Goal: Task Accomplishment & Management: Manage account settings

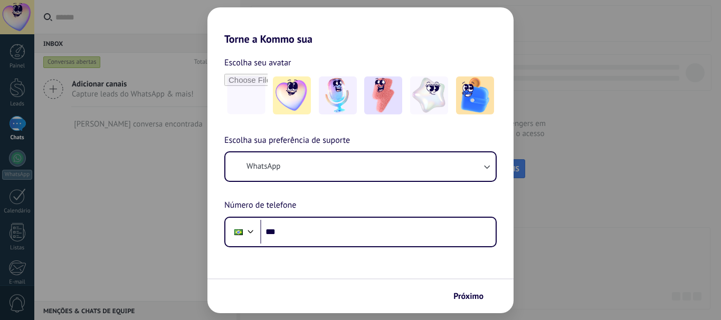
click at [460, 297] on span "Próximo" at bounding box center [468, 296] width 30 height 7
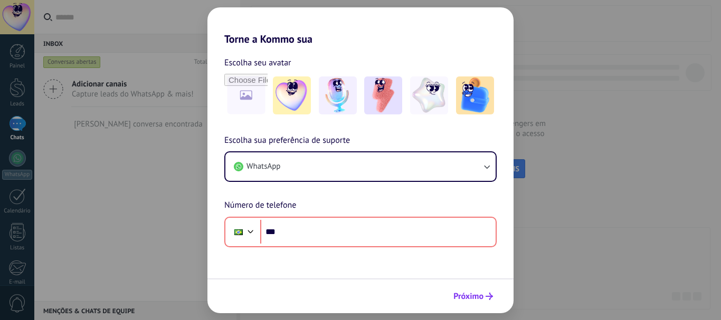
drag, startPoint x: 0, startPoint y: 0, endPoint x: 460, endPoint y: 297, distance: 547.2
click at [460, 297] on span "Próximo" at bounding box center [468, 296] width 30 height 7
click at [495, 294] on button "Próximo" at bounding box center [473, 297] width 49 height 18
click at [183, 213] on div "Torne a Kommo sua Escolha seu avatar Escolha sua preferência de suporte WhatsAp…" at bounding box center [360, 160] width 721 height 320
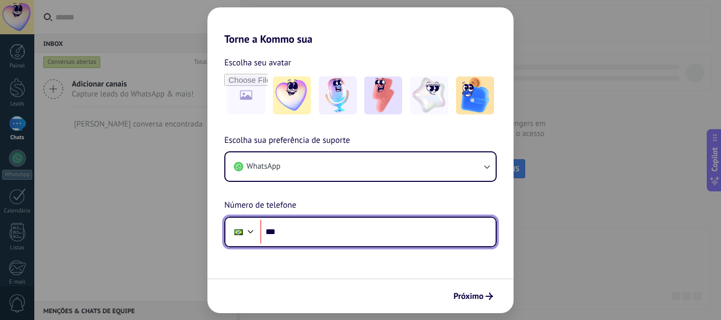
click at [324, 233] on input "***" at bounding box center [377, 232] width 235 height 24
paste input "**********"
type input "**********"
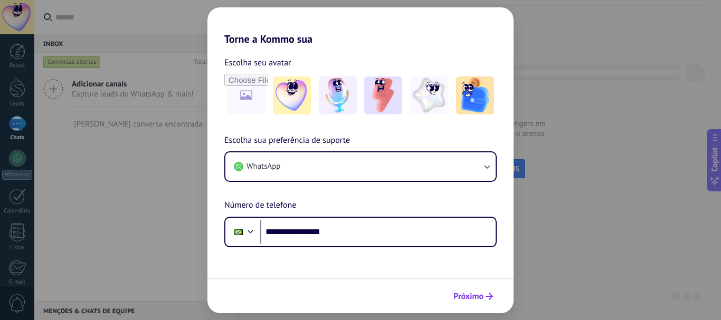
click at [472, 296] on span "Próximo" at bounding box center [468, 296] width 30 height 7
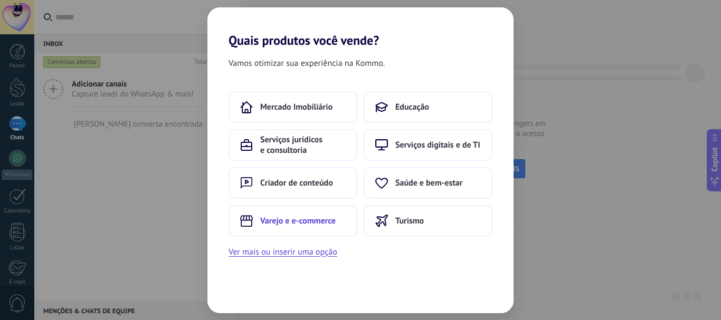
click at [285, 228] on button "Varejo e e-commerce" at bounding box center [293, 221] width 129 height 32
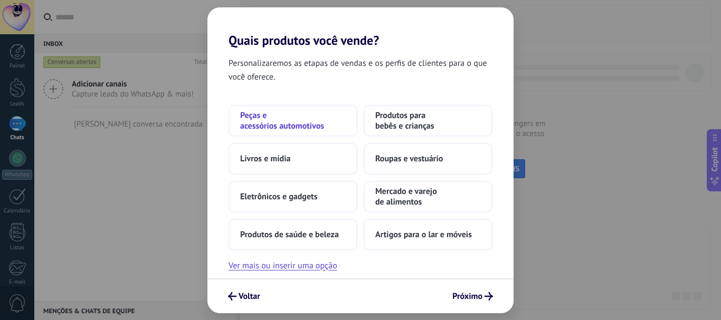
click at [309, 120] on span "Peças e acessórios automotivos" at bounding box center [293, 120] width 106 height 21
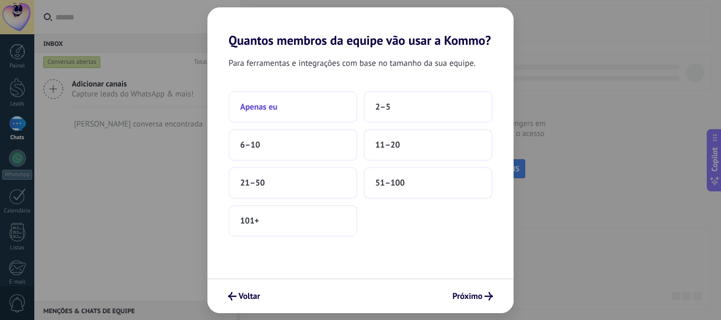
click at [310, 115] on button "Apenas eu" at bounding box center [293, 107] width 129 height 32
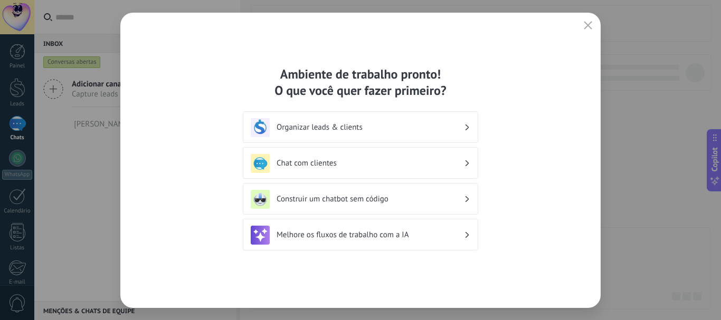
click at [343, 131] on h3 "Organizar leads & clients" at bounding box center [370, 127] width 187 height 10
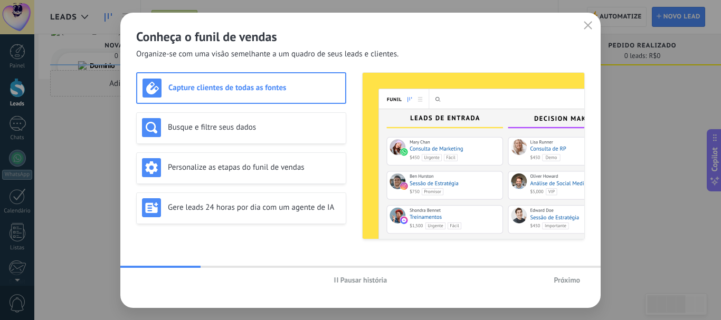
click at [371, 281] on span "Pausar história" at bounding box center [363, 280] width 47 height 7
click at [565, 277] on span "Próximo" at bounding box center [567, 280] width 26 height 7
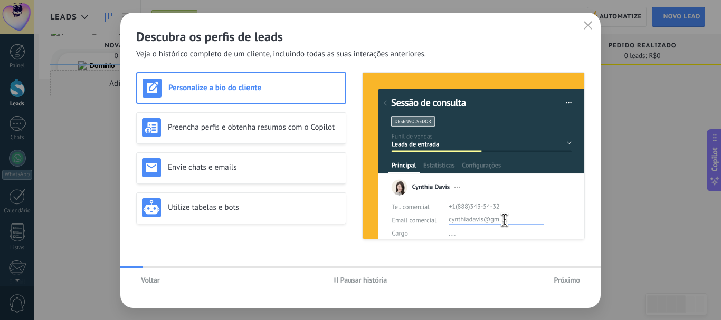
click at [565, 277] on span "Próximo" at bounding box center [567, 280] width 26 height 7
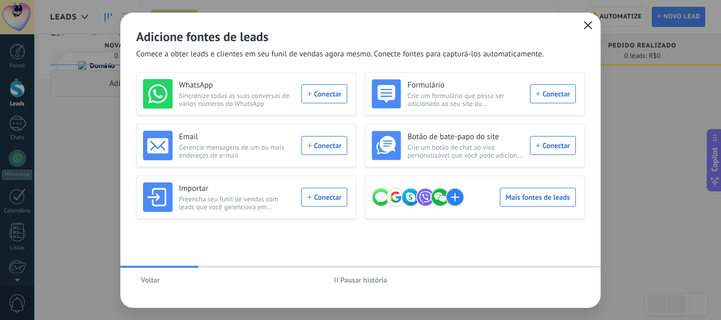
click at [591, 24] on icon "button" at bounding box center [588, 25] width 8 height 8
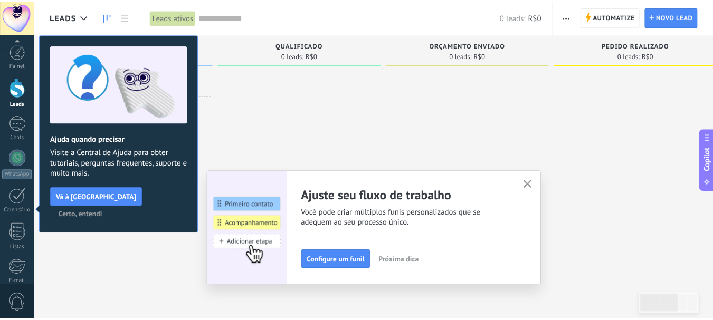
scroll to position [119, 0]
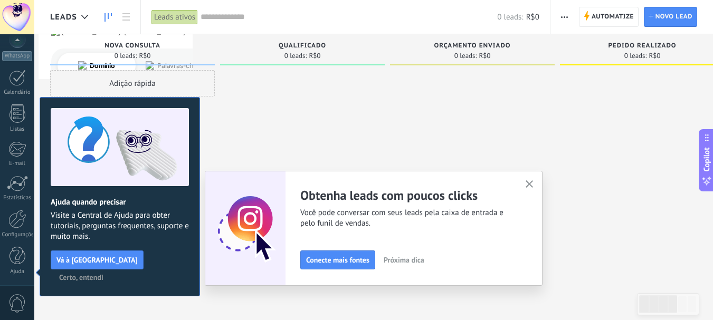
click at [534, 183] on icon "button" at bounding box center [530, 185] width 8 height 8
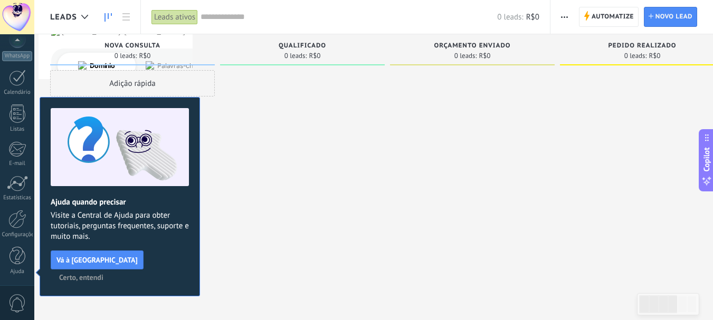
click at [103, 274] on span "Certo, entendi" at bounding box center [81, 277] width 44 height 7
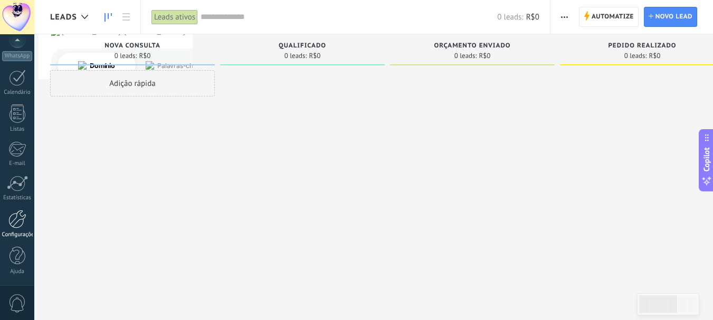
click at [10, 224] on div at bounding box center [17, 219] width 18 height 18
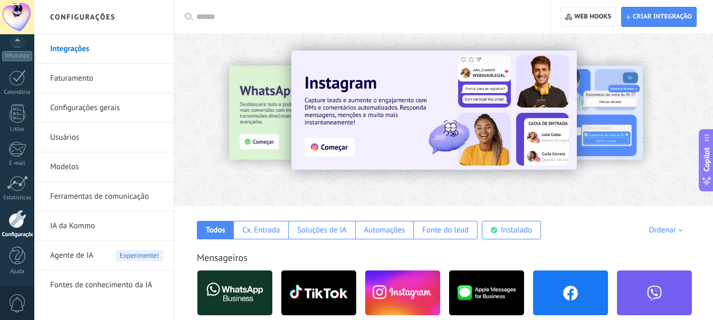
click at [74, 257] on span "Agente de IA" at bounding box center [71, 256] width 43 height 30
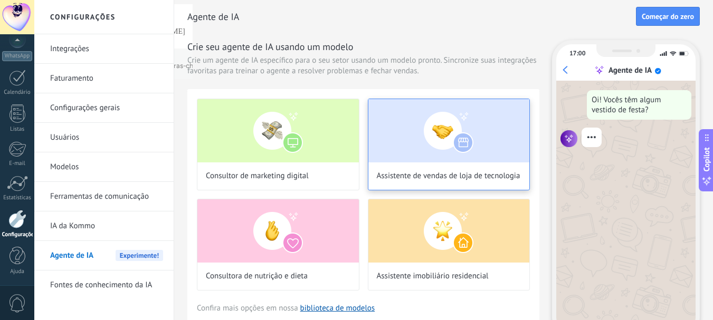
scroll to position [52, 0]
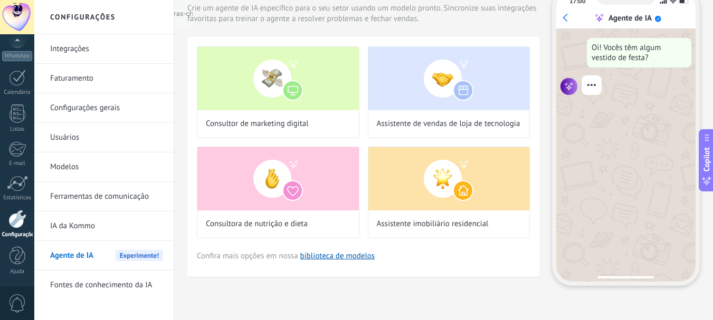
click at [82, 290] on link "Fontes de conhecimento da IA" at bounding box center [106, 286] width 113 height 30
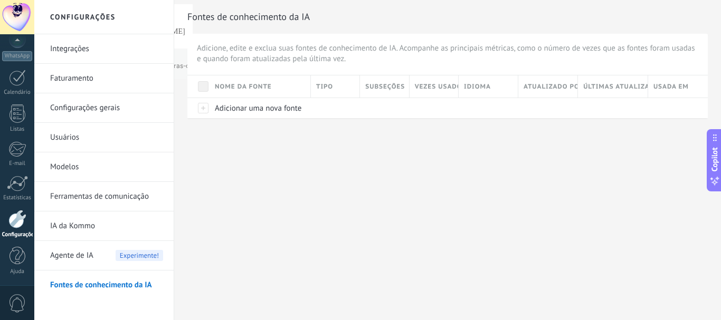
click at [80, 225] on link "IA da Kommo" at bounding box center [106, 227] width 113 height 30
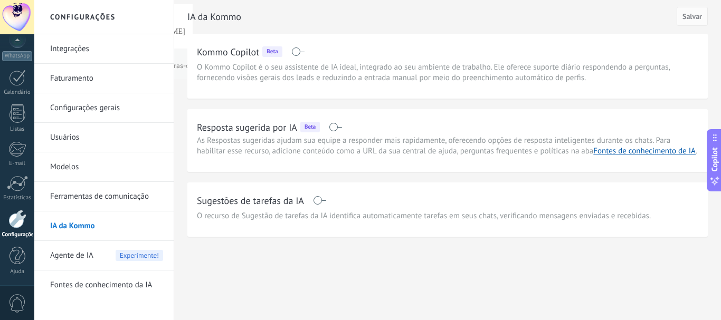
click at [75, 195] on link "Ferramentas de comunicação" at bounding box center [106, 197] width 113 height 30
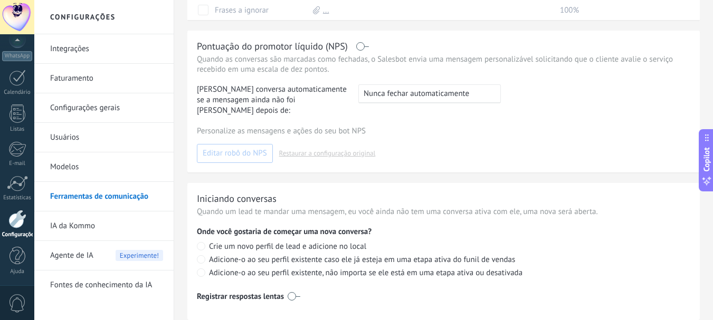
scroll to position [341, 0]
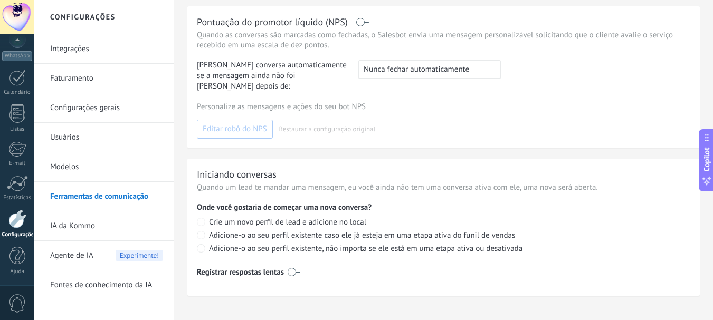
click at [81, 251] on span "Agente de IA" at bounding box center [71, 256] width 43 height 30
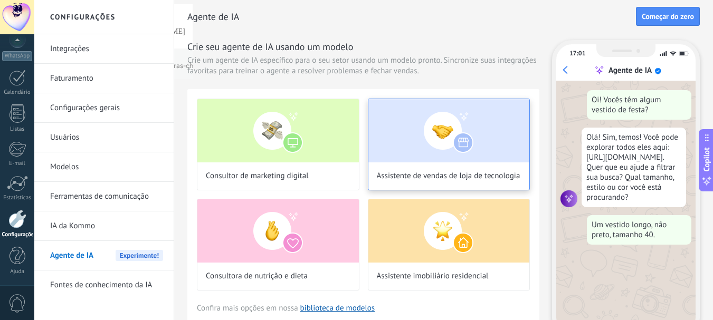
click at [418, 153] on img at bounding box center [449, 130] width 162 height 63
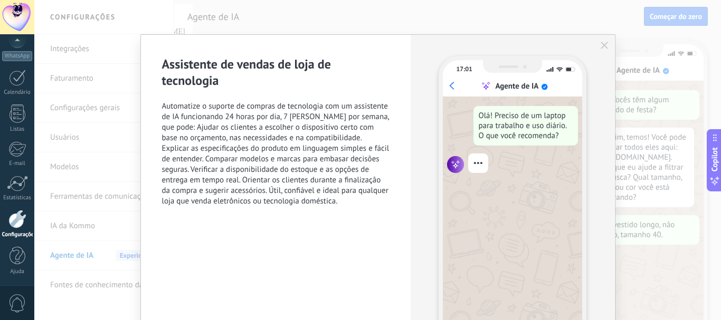
click at [606, 41] on div "Assistente de vendas de loja de tecnologia Automatize o suporte de compras de t…" at bounding box center [378, 205] width 474 height 340
click at [602, 42] on button "button" at bounding box center [604, 45] width 8 height 8
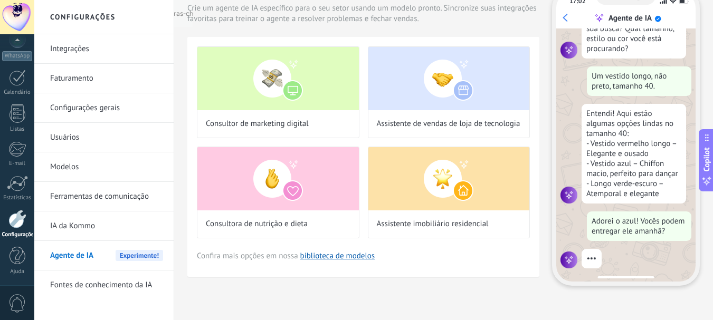
scroll to position [117, 0]
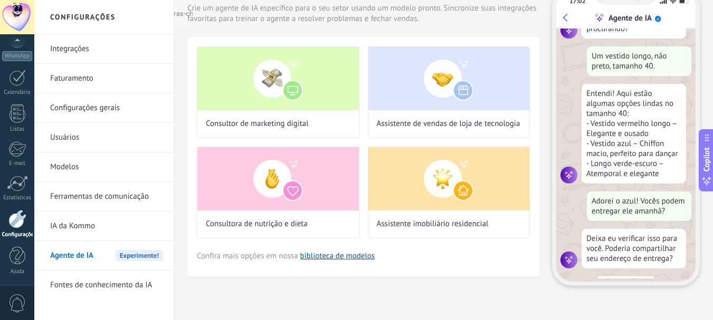
click at [100, 106] on link "Configurações gerais" at bounding box center [106, 108] width 113 height 30
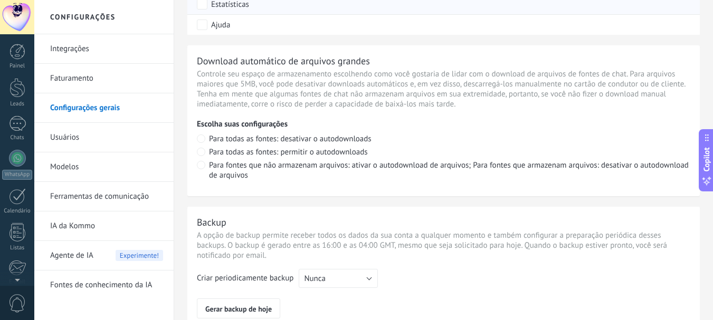
scroll to position [119, 0]
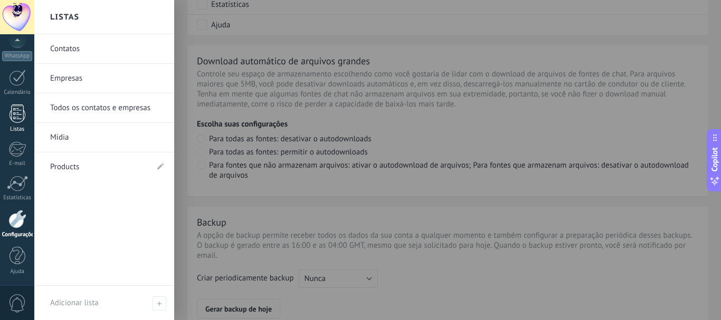
click at [17, 120] on div at bounding box center [18, 114] width 16 height 18
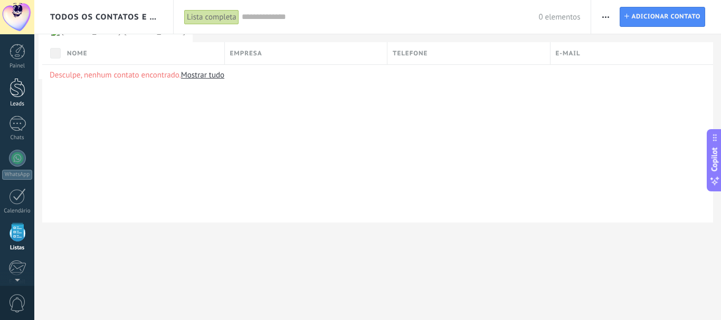
click at [17, 95] on div at bounding box center [18, 88] width 16 height 20
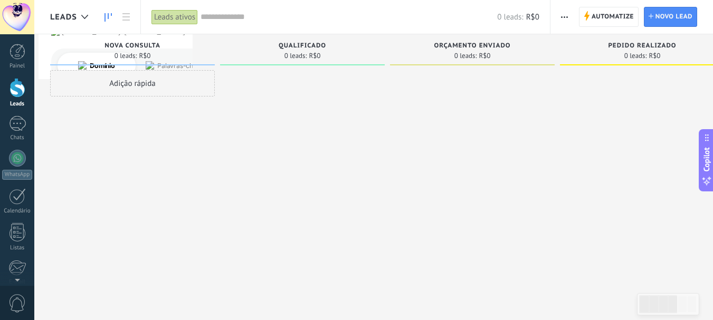
click at [69, 14] on span "Leads" at bounding box center [63, 17] width 27 height 10
